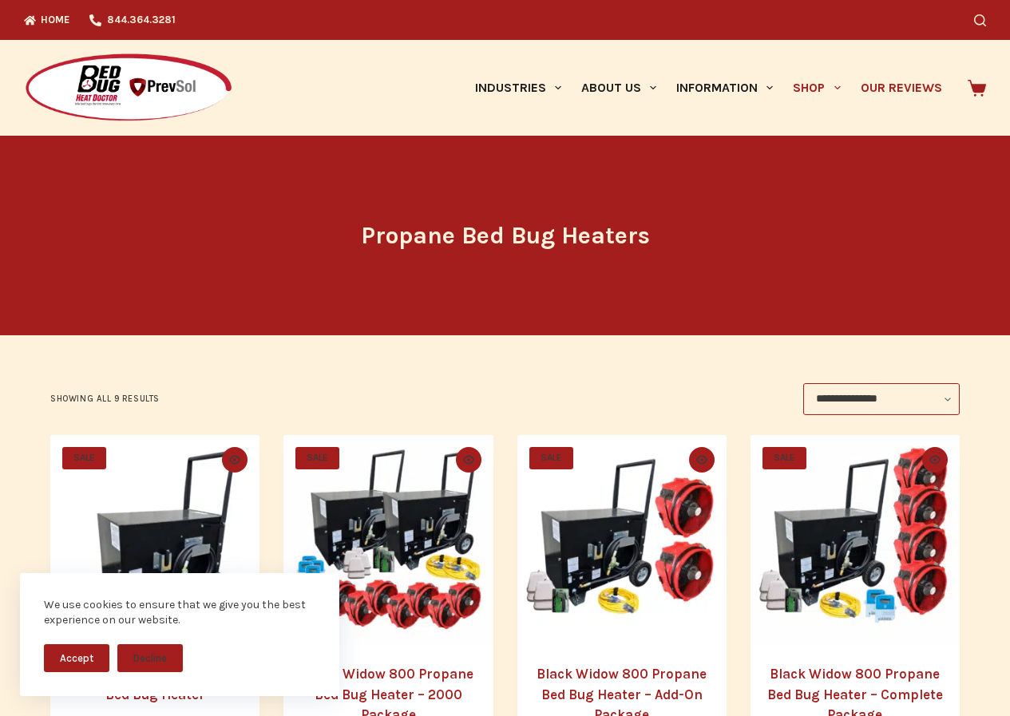
click at [870, 69] on link "Our Reviews" at bounding box center [901, 88] width 101 height 96
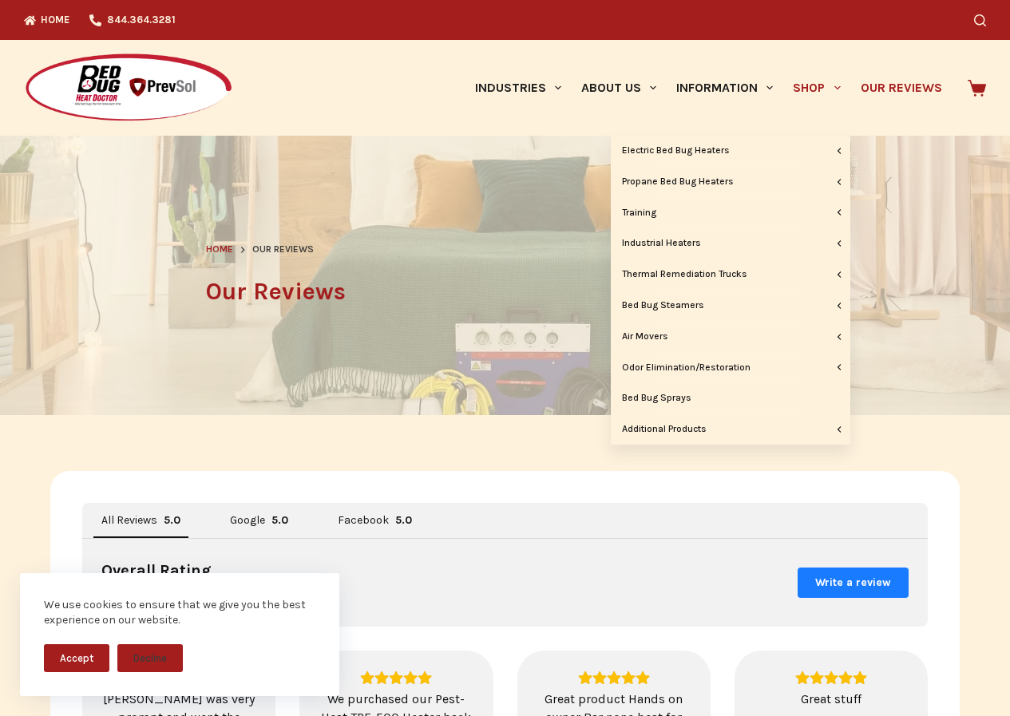
click at [784, 69] on link "Shop" at bounding box center [817, 88] width 67 height 96
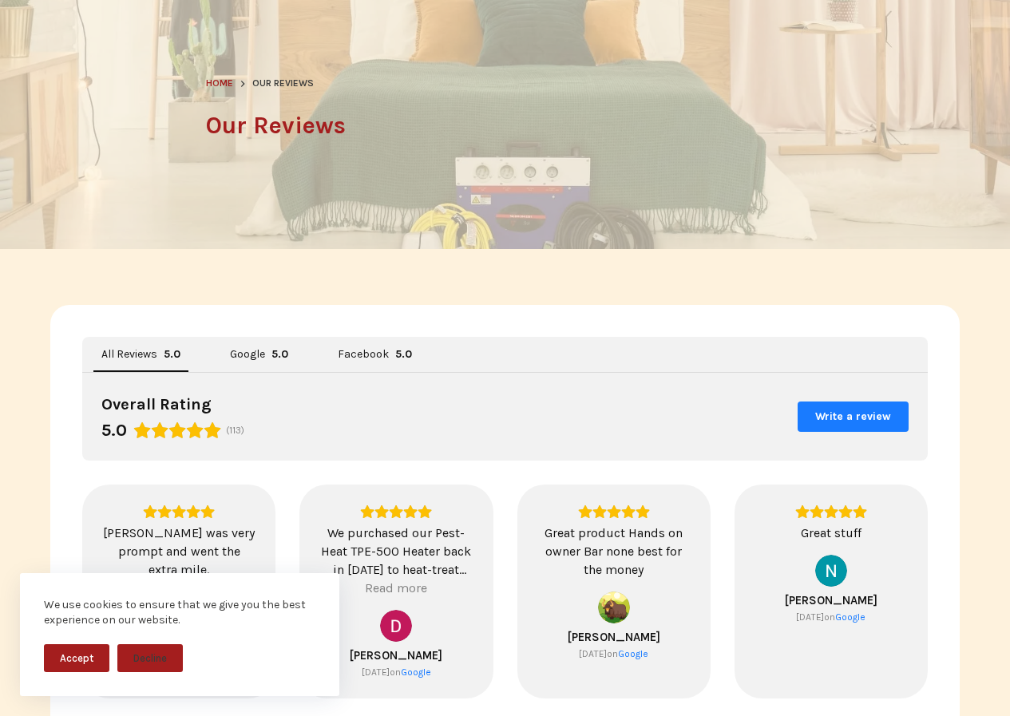
scroll to position [266, 0]
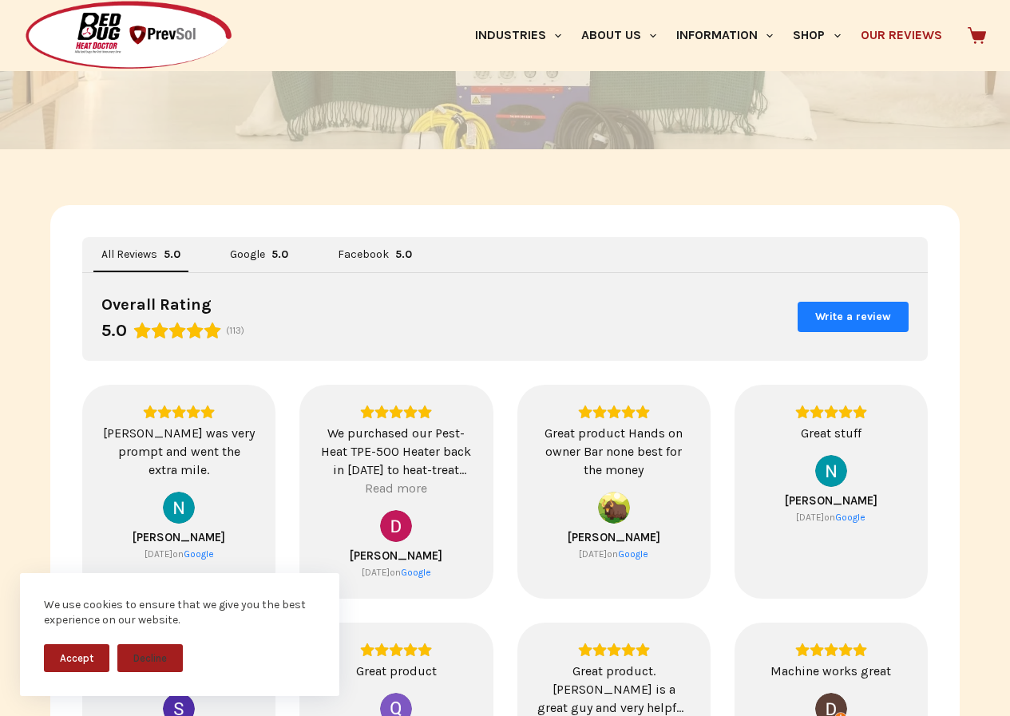
click at [391, 530] on img "View on Google" at bounding box center [396, 526] width 32 height 32
